Goal: Task Accomplishment & Management: Use online tool/utility

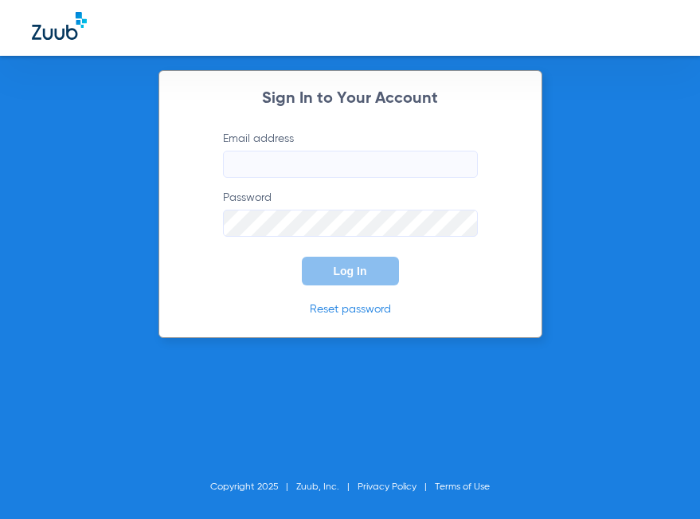
type input "[EMAIL_ADDRESS][DOMAIN_NAME]"
click at [324, 282] on button "Log In" at bounding box center [350, 271] width 97 height 29
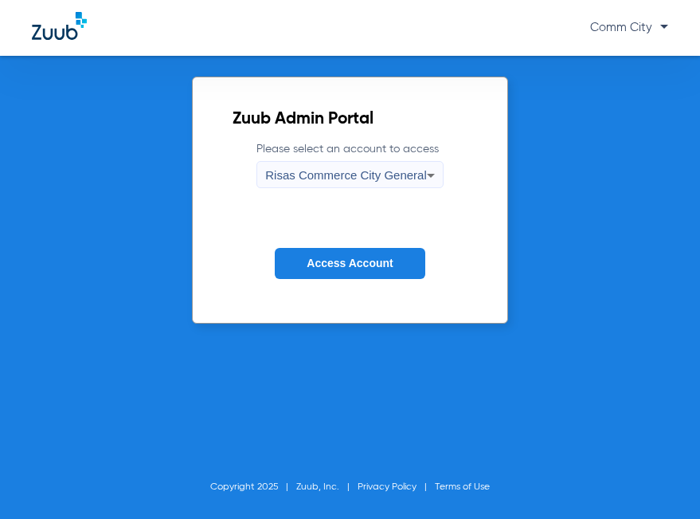
click at [370, 274] on button "Access Account" at bounding box center [350, 263] width 150 height 31
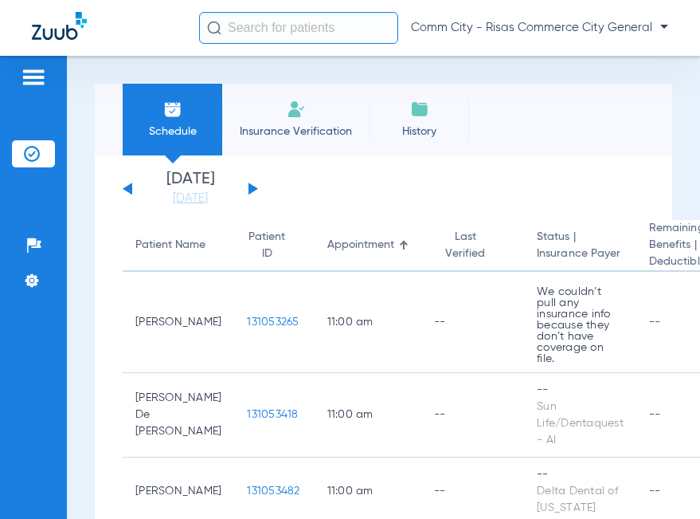
click at [132, 192] on div "[DATE] [DATE] [DATE] [DATE] [DATE] [DATE] [DATE] [DATE] [DATE] [DATE] [DATE] [D…" at bounding box center [190, 188] width 135 height 35
click at [174, 202] on link "[DATE]" at bounding box center [191, 198] width 96 height 16
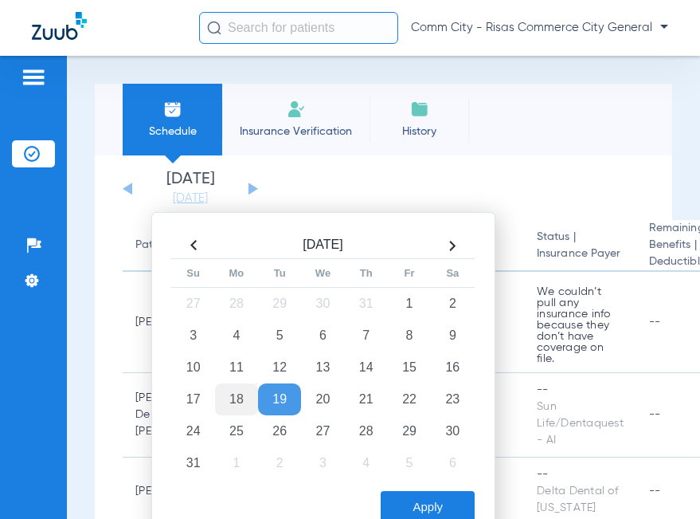
click at [234, 402] on td "18" at bounding box center [236, 399] width 43 height 32
click at [426, 512] on button "Apply" at bounding box center [428, 507] width 94 height 32
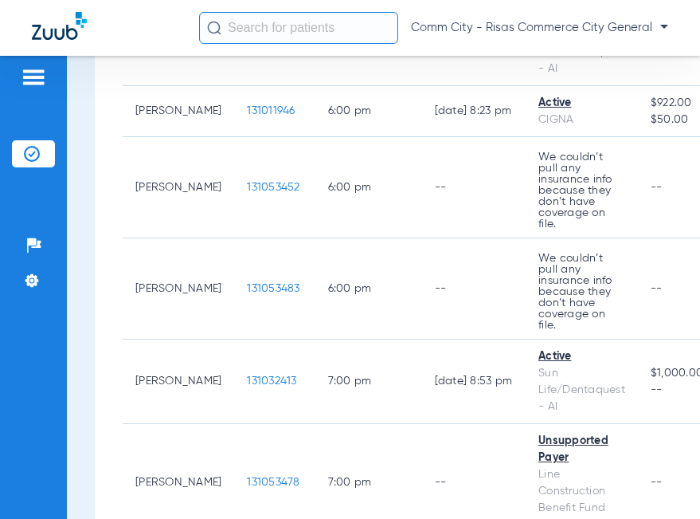
scroll to position [2436, 0]
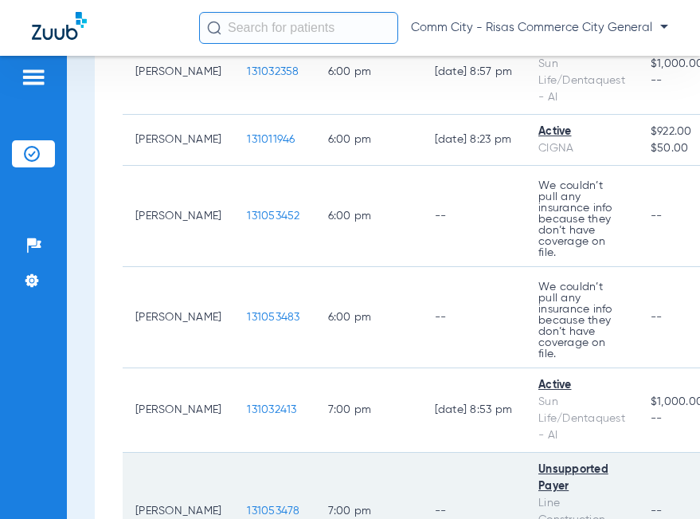
click at [234, 453] on td "131053478" at bounding box center [274, 512] width 80 height 118
click at [247, 505] on span "131053478" at bounding box center [273, 510] width 53 height 11
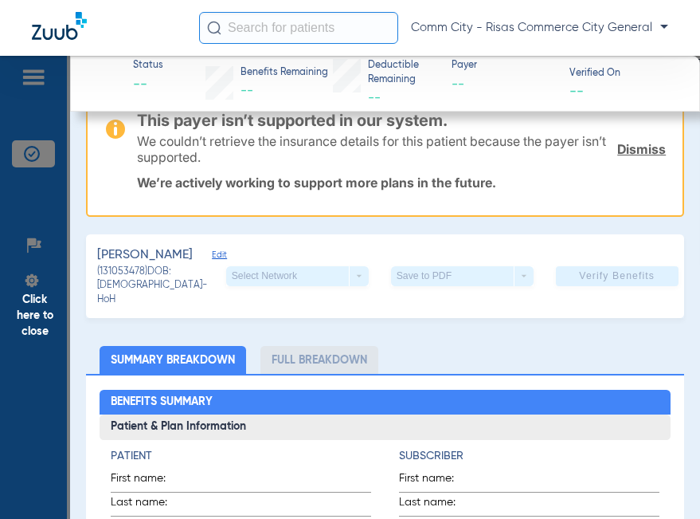
scroll to position [159, 0]
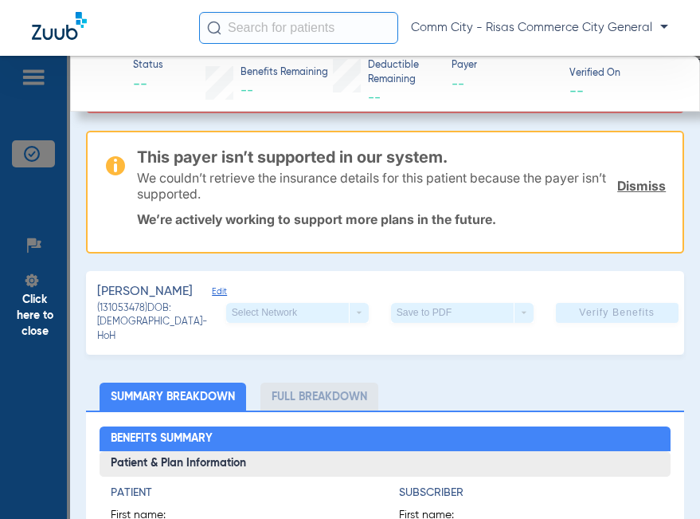
click at [212, 290] on span "Edit" at bounding box center [219, 293] width 14 height 15
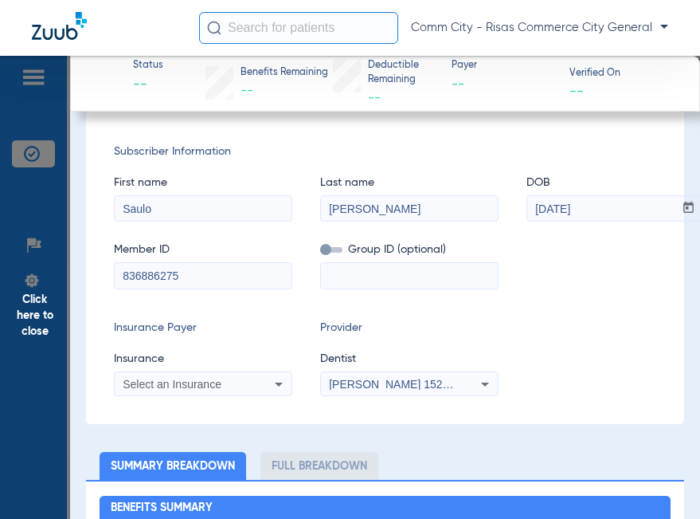
scroll to position [478, 0]
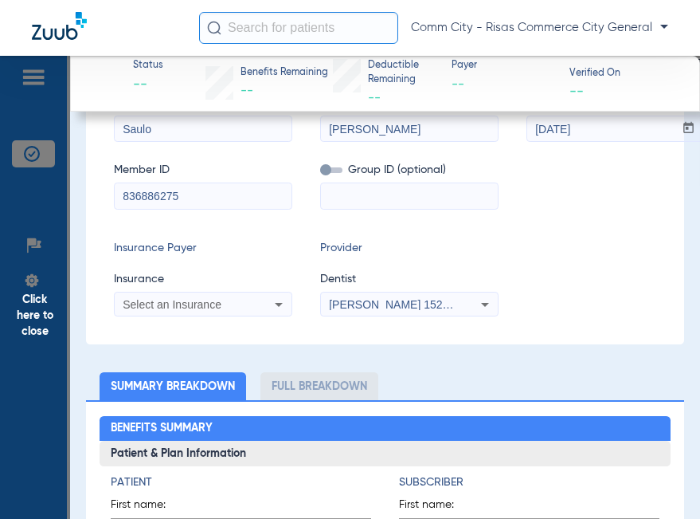
click at [366, 183] on input at bounding box center [409, 195] width 177 height 25
type input "P14602"
click at [226, 299] on div "Select an Insurance" at bounding box center [187, 304] width 128 height 11
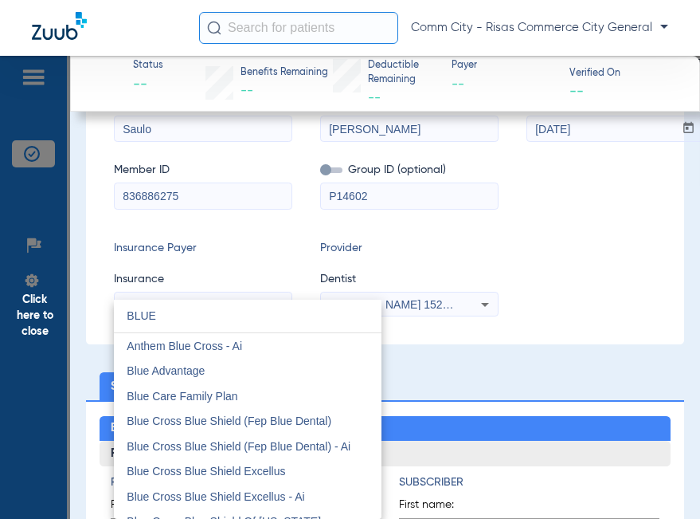
type input "BLUE"
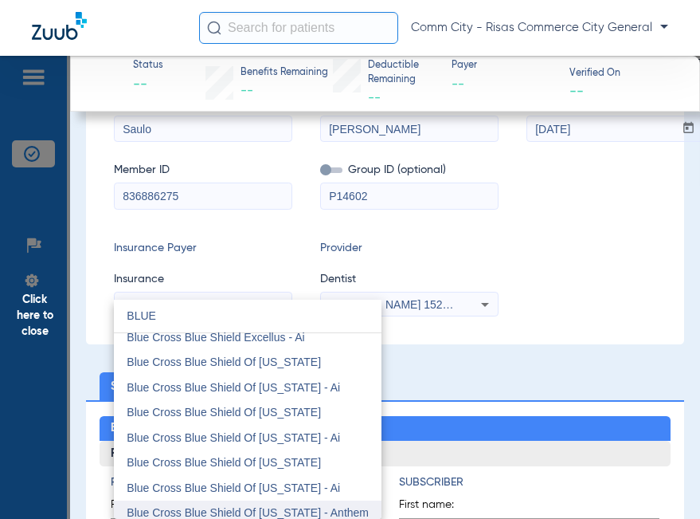
scroll to position [239, 0]
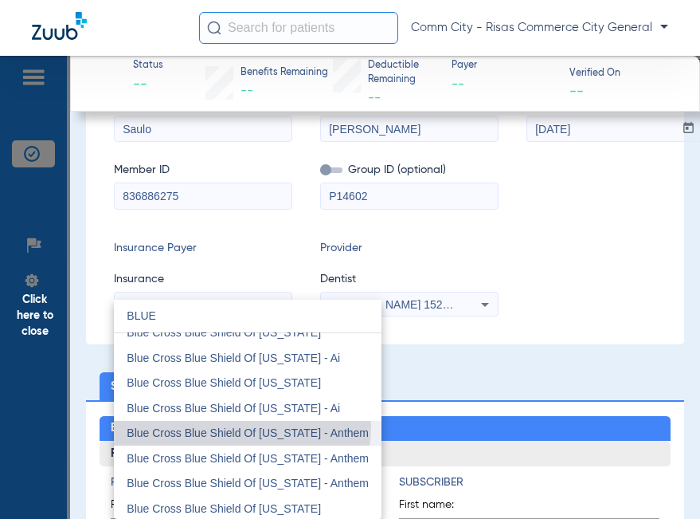
click at [223, 426] on span "Blue Cross Blue Shield Of [US_STATE] - Anthem" at bounding box center [248, 432] width 242 height 13
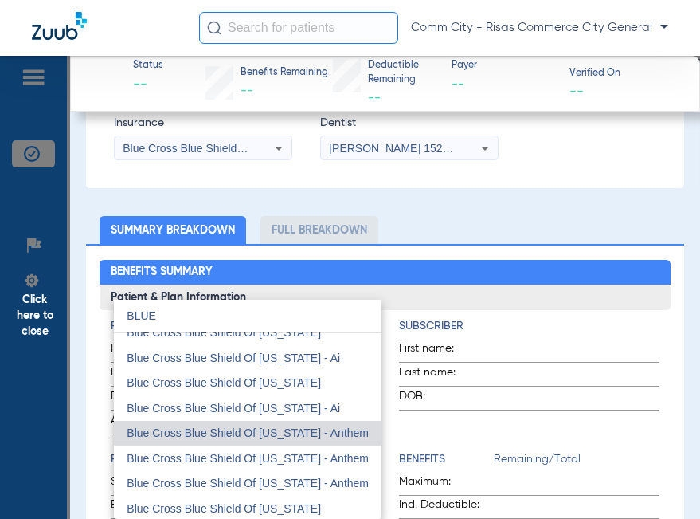
scroll to position [322, 0]
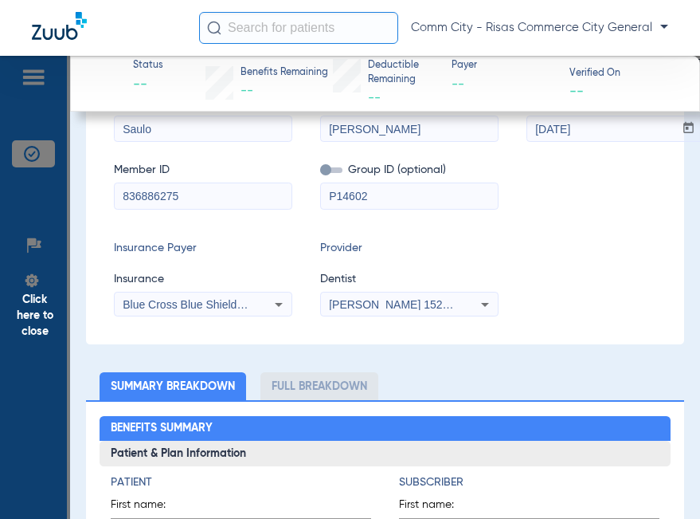
click at [382, 298] on span "[PERSON_NAME] 1528775293" at bounding box center [407, 304] width 157 height 13
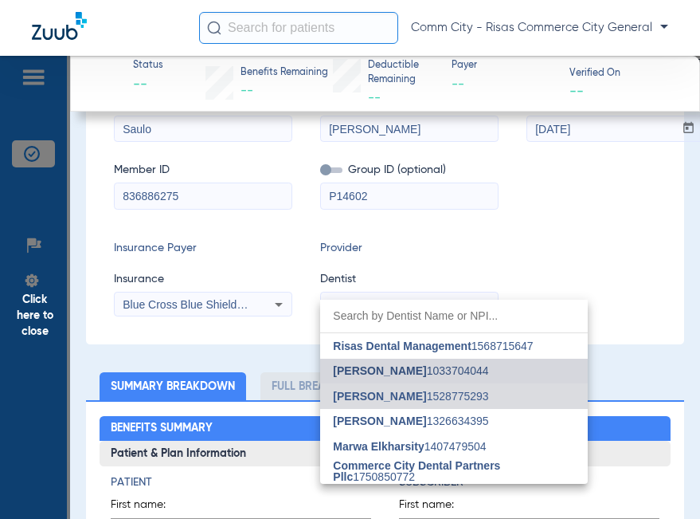
click at [367, 375] on span "[PERSON_NAME]" at bounding box center [379, 370] width 93 height 13
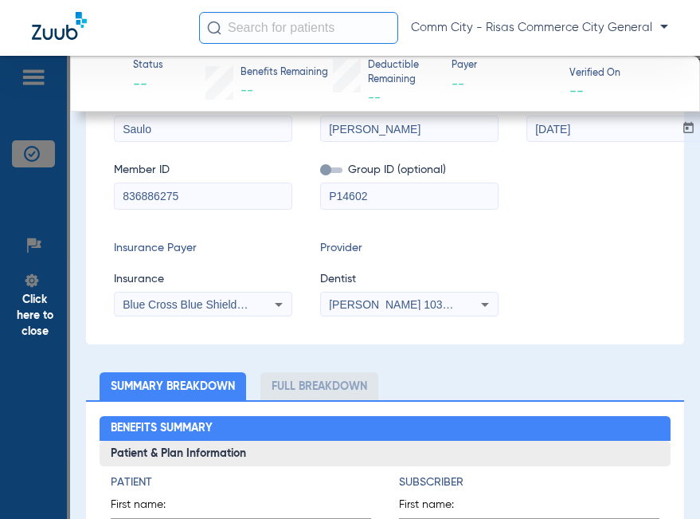
click at [480, 295] on icon at bounding box center [485, 304] width 19 height 19
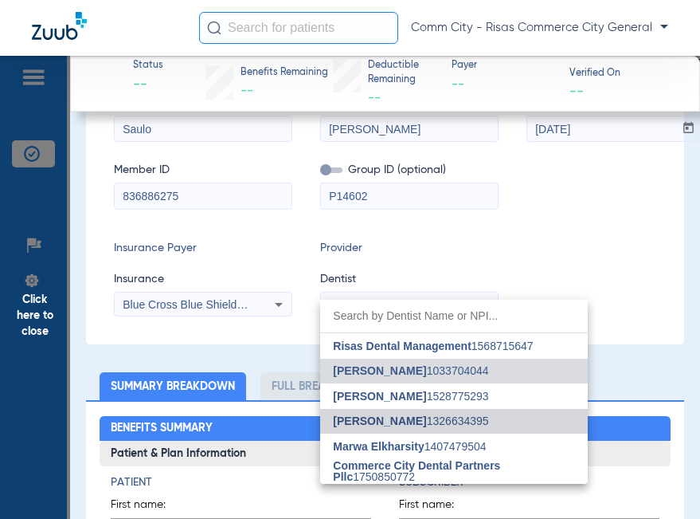
click at [378, 416] on span "[PERSON_NAME]" at bounding box center [379, 420] width 93 height 13
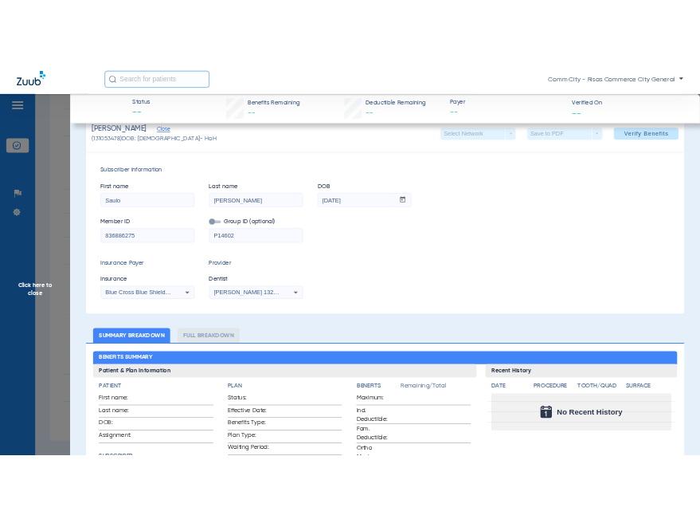
scroll to position [0, 0]
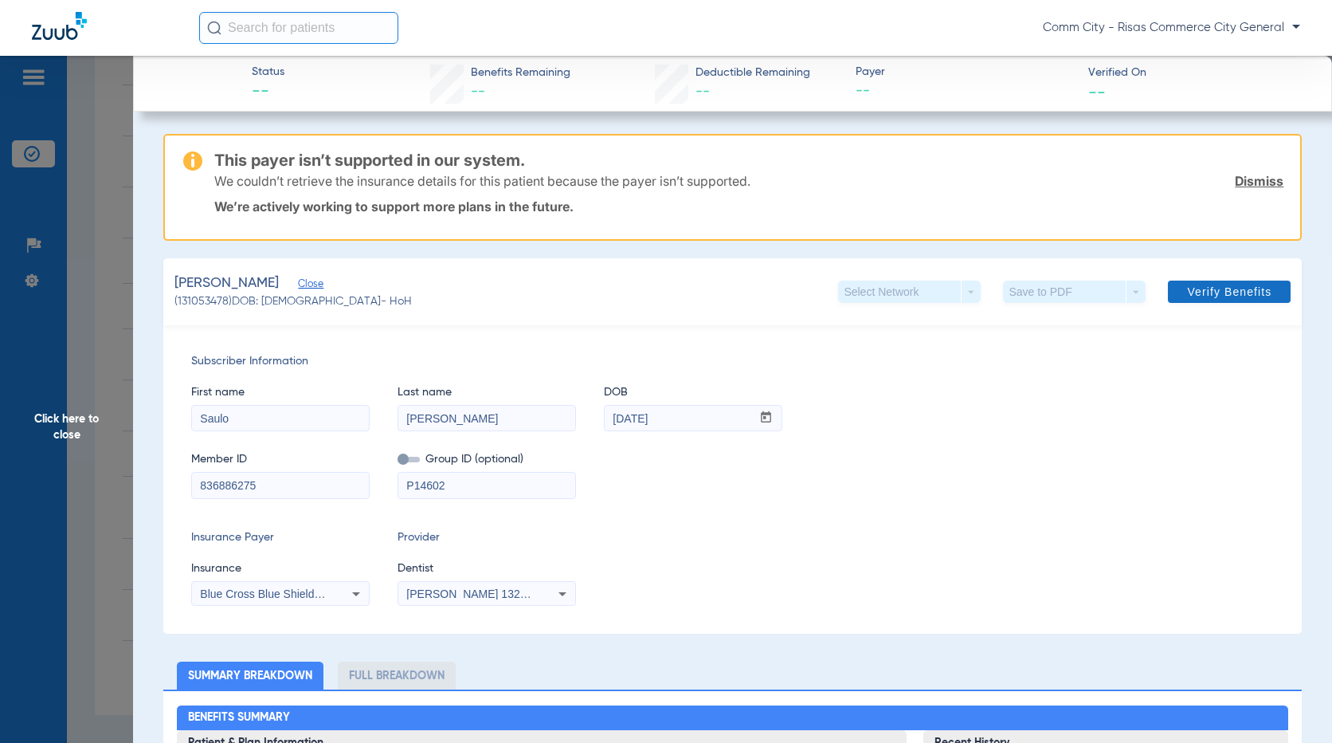
click at [700, 289] on span "Verify Benefits" at bounding box center [1229, 291] width 84 height 13
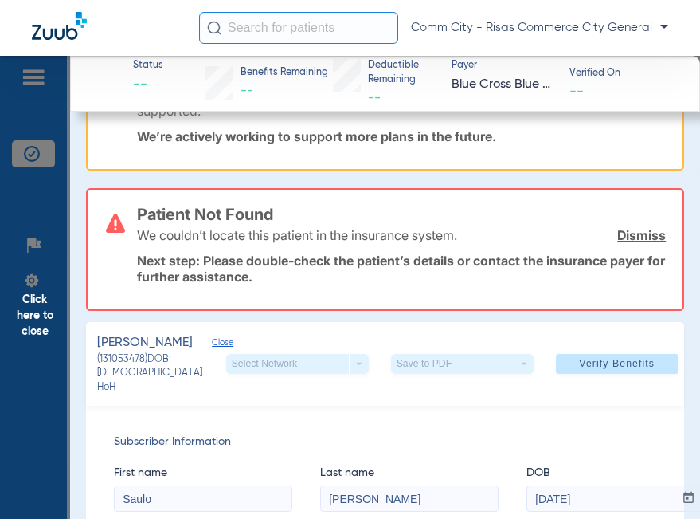
scroll to position [80, 0]
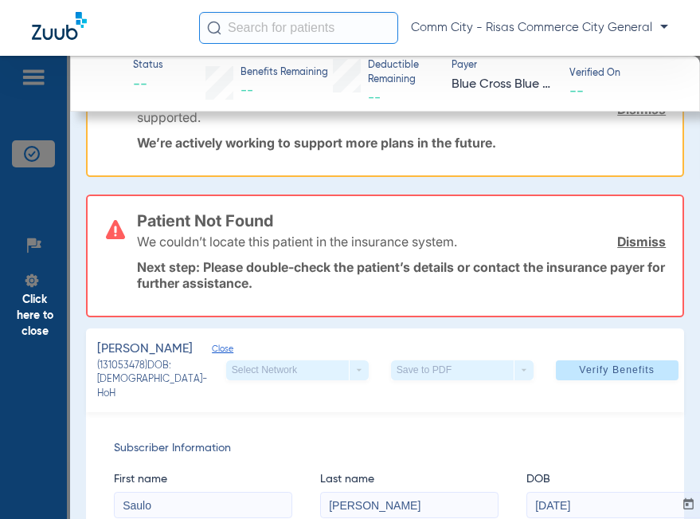
click at [626, 237] on link "Dismiss" at bounding box center [642, 241] width 49 height 16
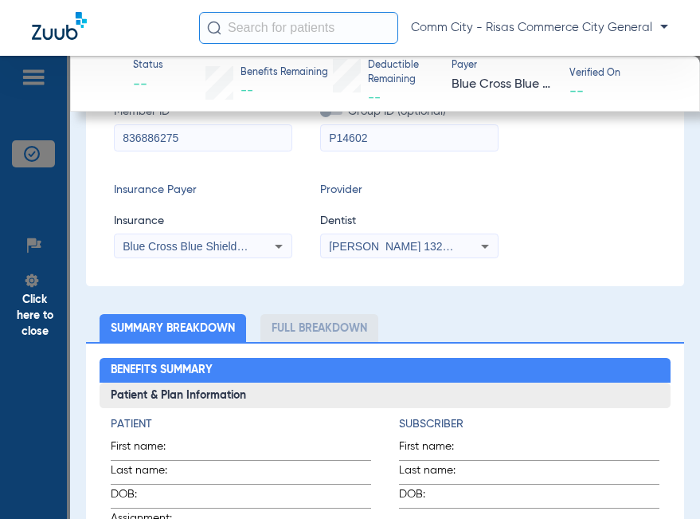
scroll to position [398, 0]
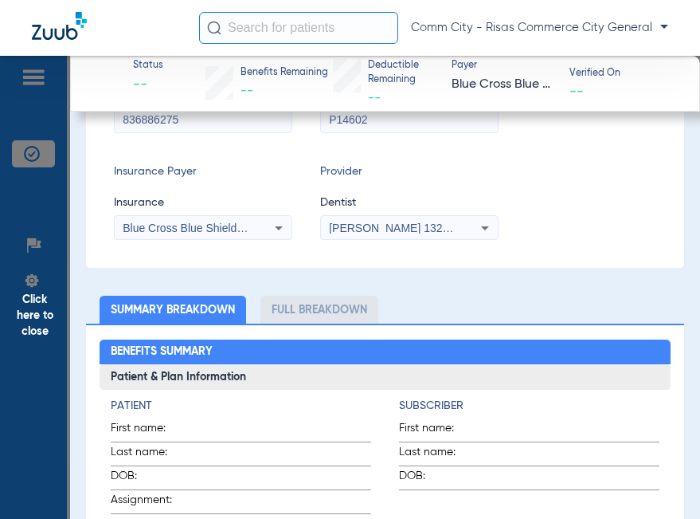
click at [265, 218] on div "Blue Cross Blue Shield Of [US_STATE] - Anthem" at bounding box center [203, 227] width 177 height 19
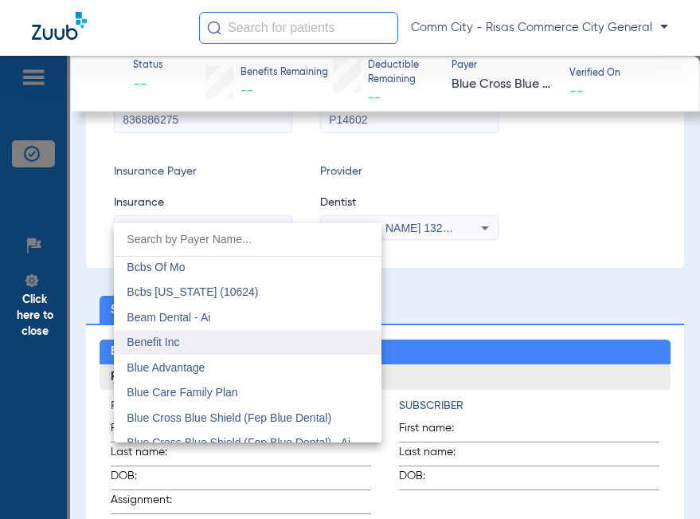
scroll to position [986, 0]
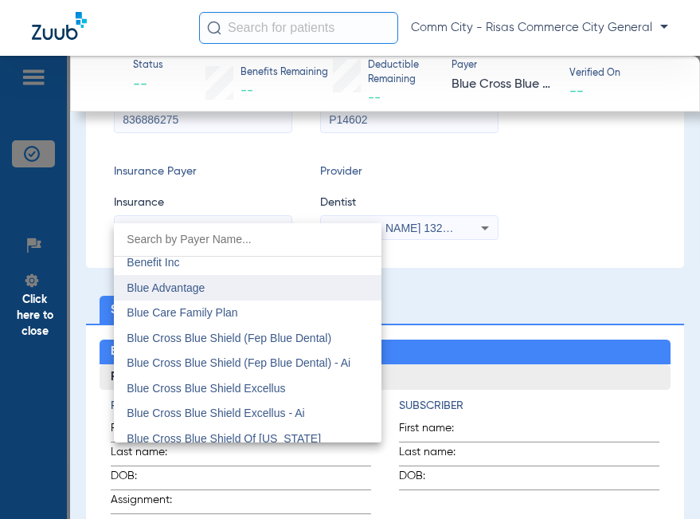
drag, startPoint x: 209, startPoint y: 312, endPoint x: 206, endPoint y: 293, distance: 19.4
click at [206, 293] on div "32 Bj 3m Dental Services Aarp Dental Insurance Plan Administrative Services Onl…" at bounding box center [248, 332] width 268 height 219
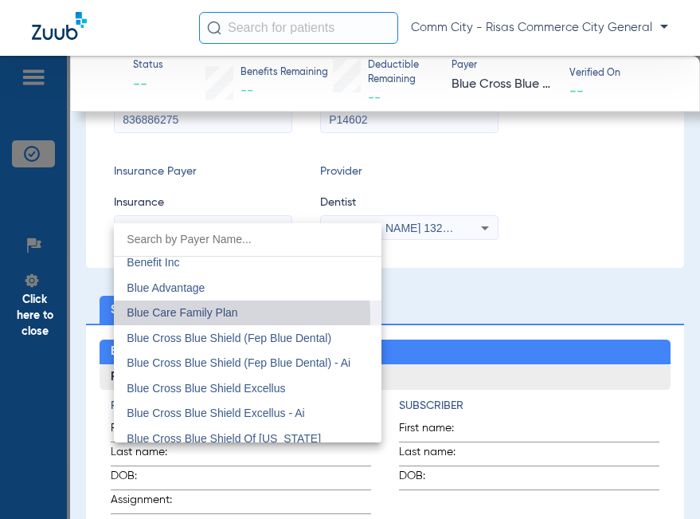
click at [208, 316] on span "Blue Care Family Plan" at bounding box center [182, 312] width 111 height 13
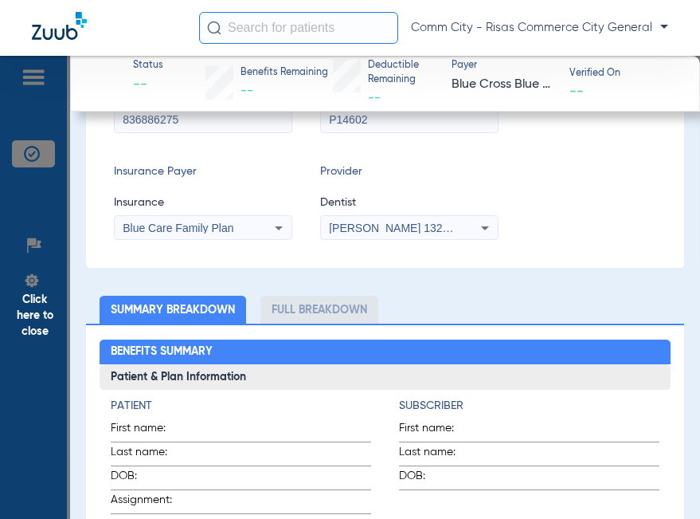
scroll to position [159, 0]
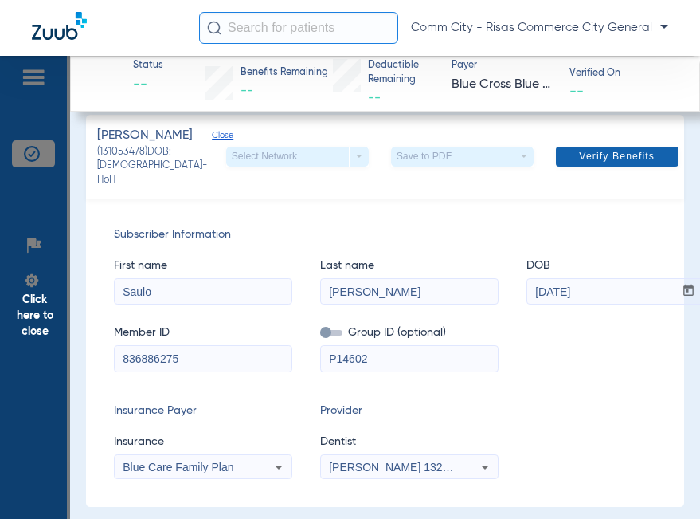
click at [579, 151] on span "Verify Benefits" at bounding box center [617, 156] width 76 height 13
